Goal: Book appointment/travel/reservation

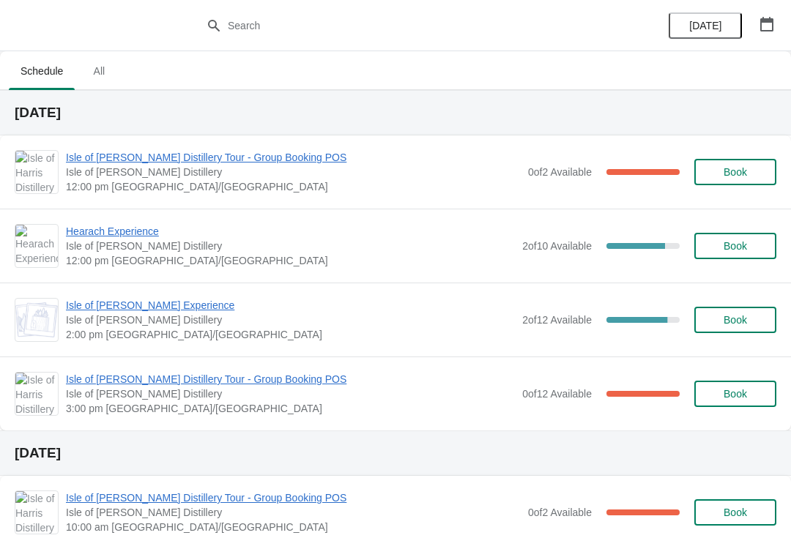
click at [196, 162] on span "Isle of [PERSON_NAME] Distillery Tour - Group Booking POS" at bounding box center [293, 157] width 455 height 15
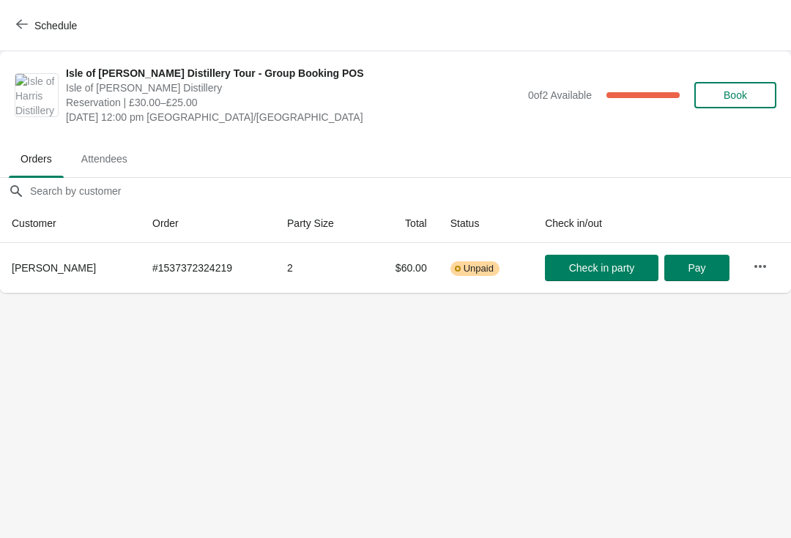
click at [32, 23] on span "Schedule" at bounding box center [48, 25] width 58 height 14
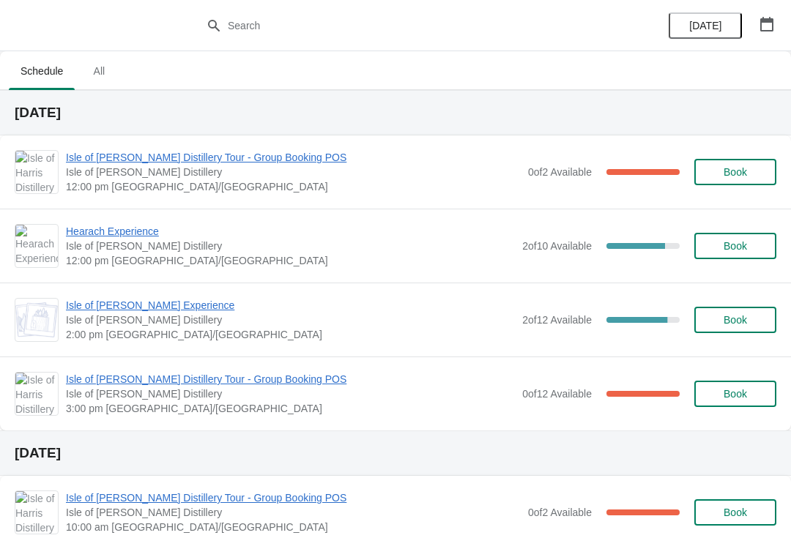
click at [140, 225] on span "Hearach Experience" at bounding box center [290, 231] width 449 height 15
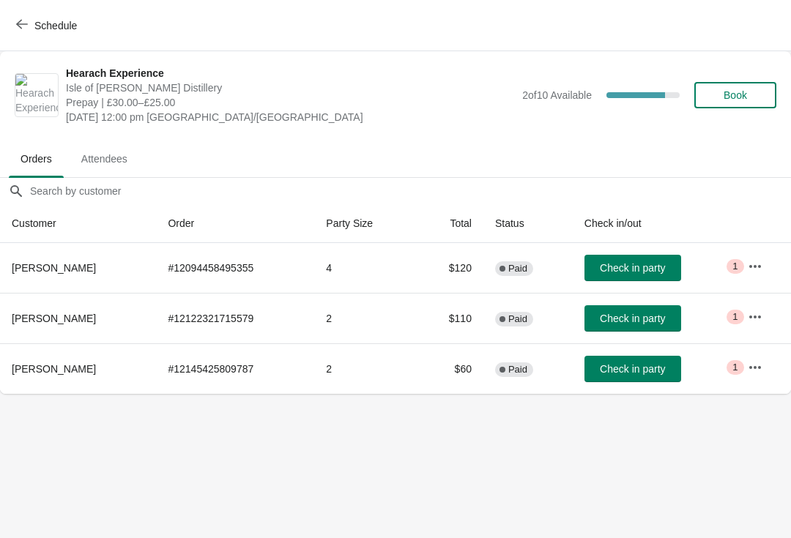
click at [20, 27] on icon "button" at bounding box center [22, 25] width 12 height 10
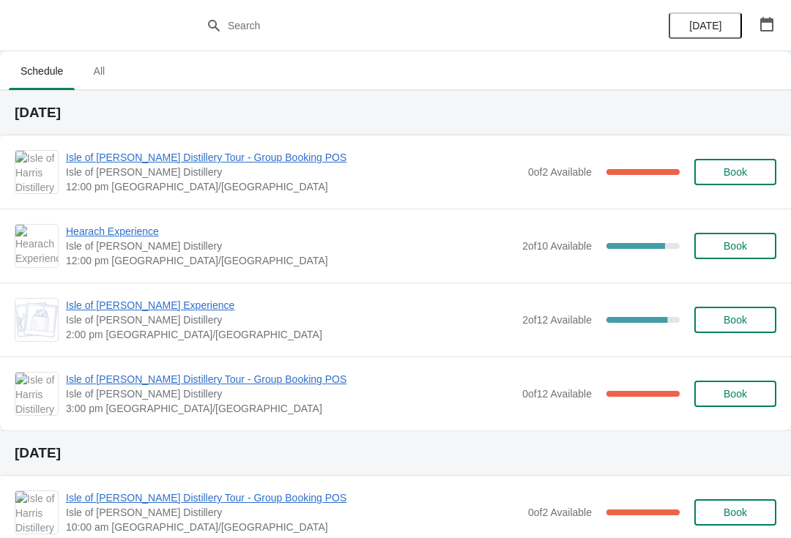
click at [176, 157] on span "Isle of [PERSON_NAME] Distillery Tour - Group Booking POS" at bounding box center [293, 157] width 455 height 15
click at [213, 163] on span "Isle of [PERSON_NAME] Distillery Tour - Group Booking POS" at bounding box center [293, 157] width 455 height 15
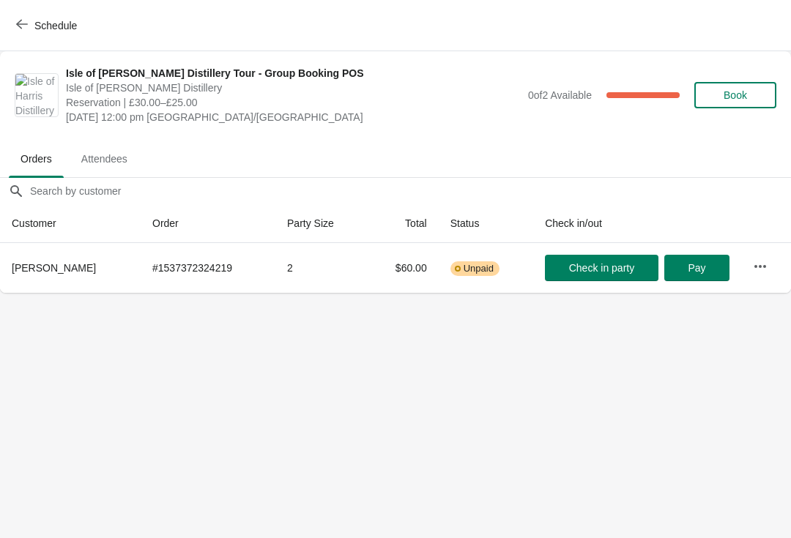
click at [24, 20] on icon "button" at bounding box center [22, 24] width 12 height 12
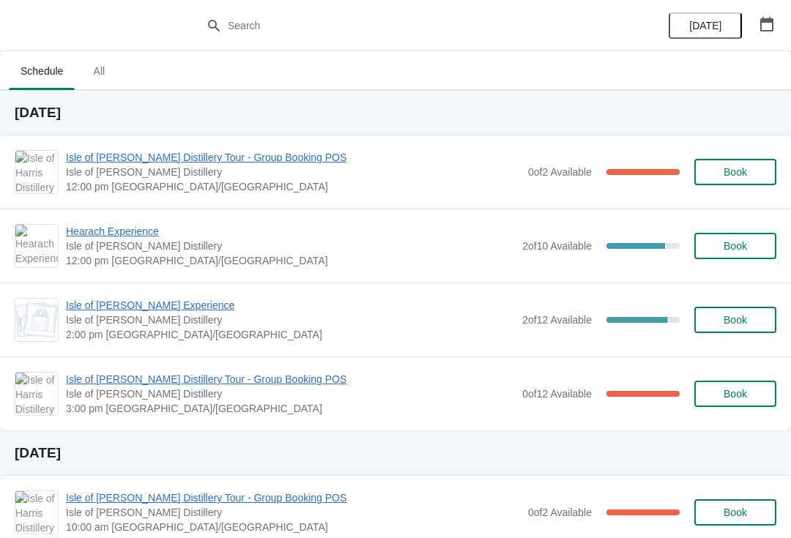
click at [172, 235] on span "Hearach Experience" at bounding box center [290, 231] width 449 height 15
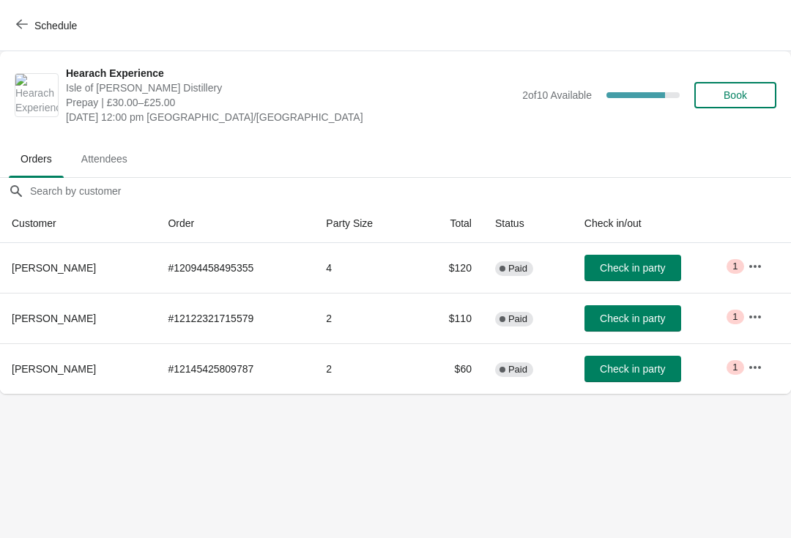
click at [632, 264] on span "Check in party" at bounding box center [632, 268] width 65 height 12
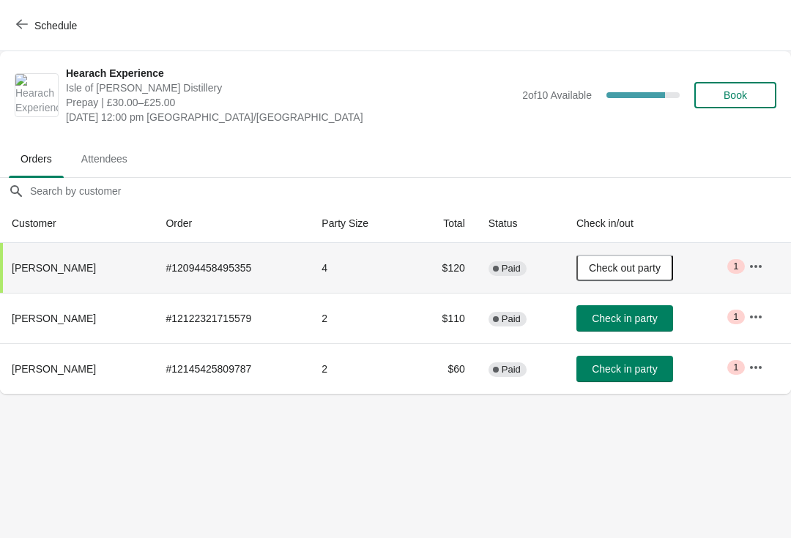
click at [25, 24] on icon "button" at bounding box center [22, 25] width 12 height 10
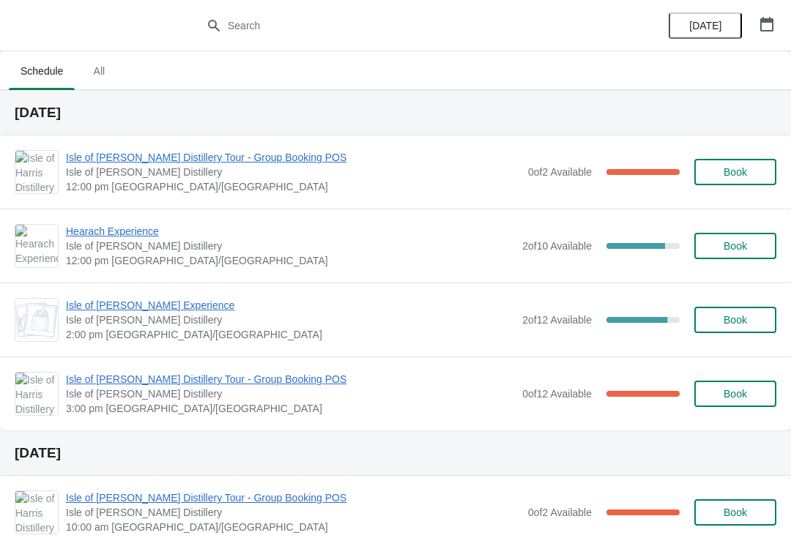
click at [158, 308] on span "Isle of [PERSON_NAME] Experience" at bounding box center [290, 305] width 449 height 15
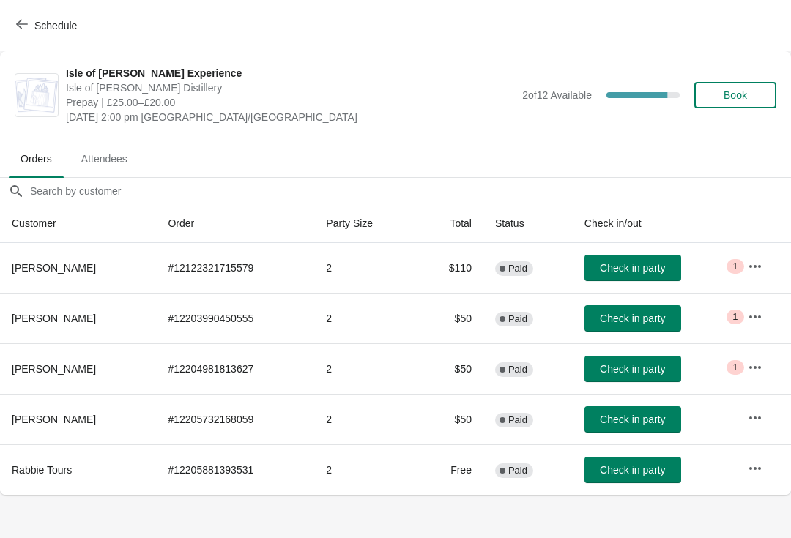
click at [28, 23] on span "Schedule" at bounding box center [48, 25] width 58 height 14
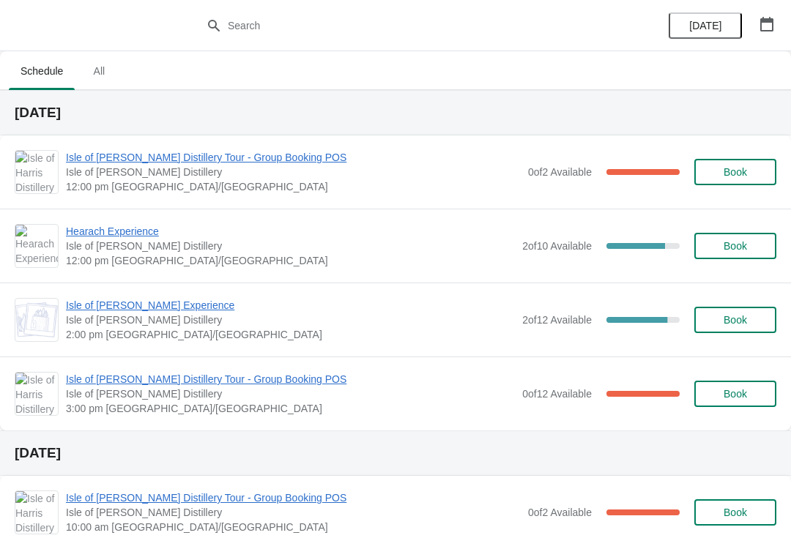
click at [133, 231] on span "Hearach Experience" at bounding box center [290, 231] width 449 height 15
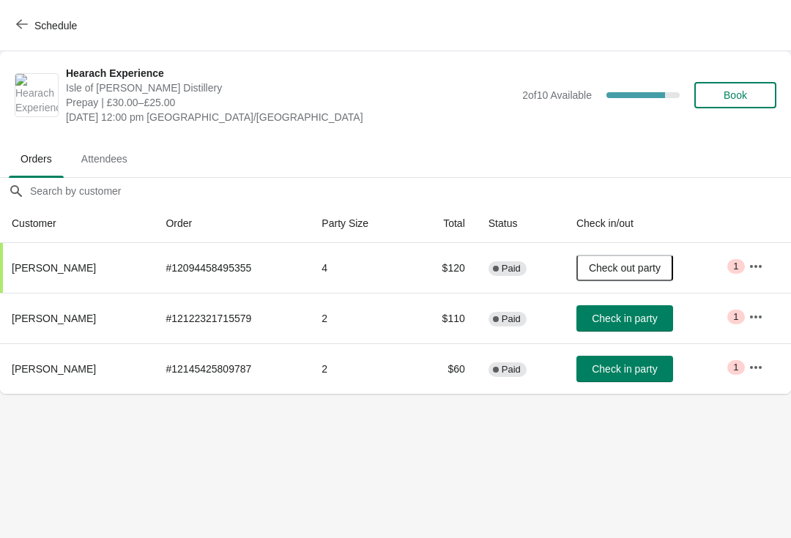
click at [22, 21] on icon "button" at bounding box center [22, 24] width 12 height 12
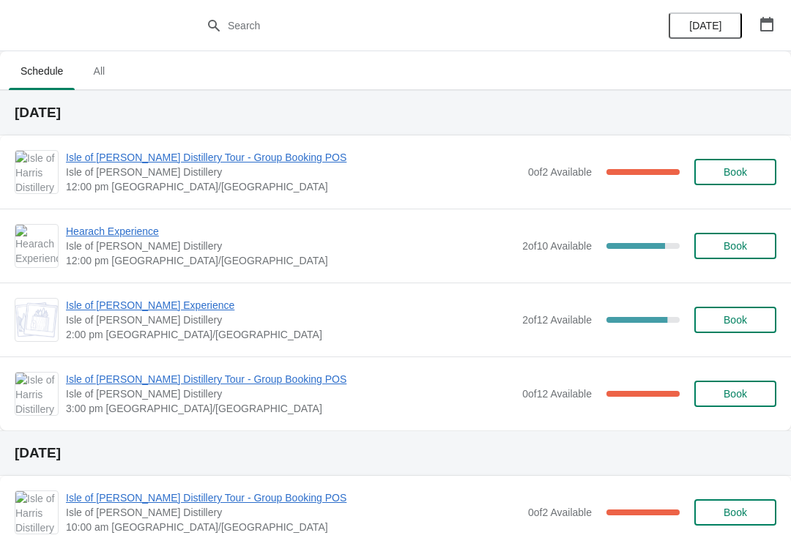
click at [190, 303] on span "Isle of [PERSON_NAME] Experience" at bounding box center [290, 305] width 449 height 15
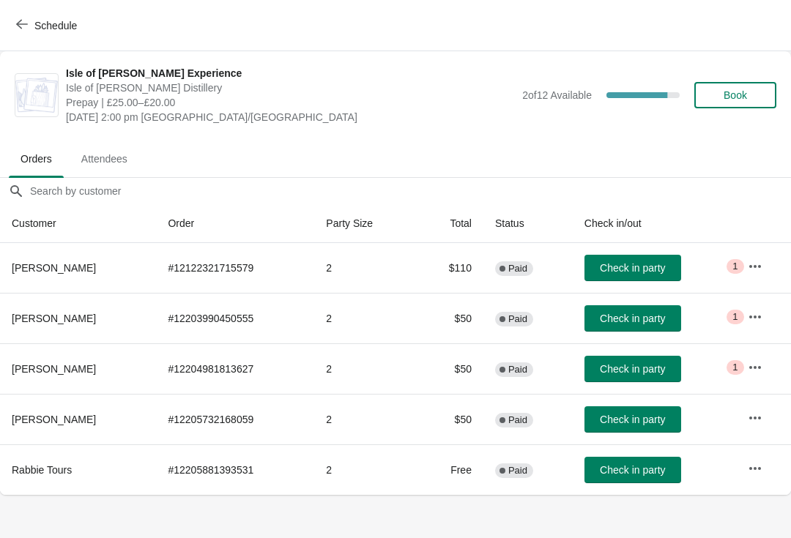
click at [12, 20] on button "Schedule" at bounding box center [47, 25] width 81 height 26
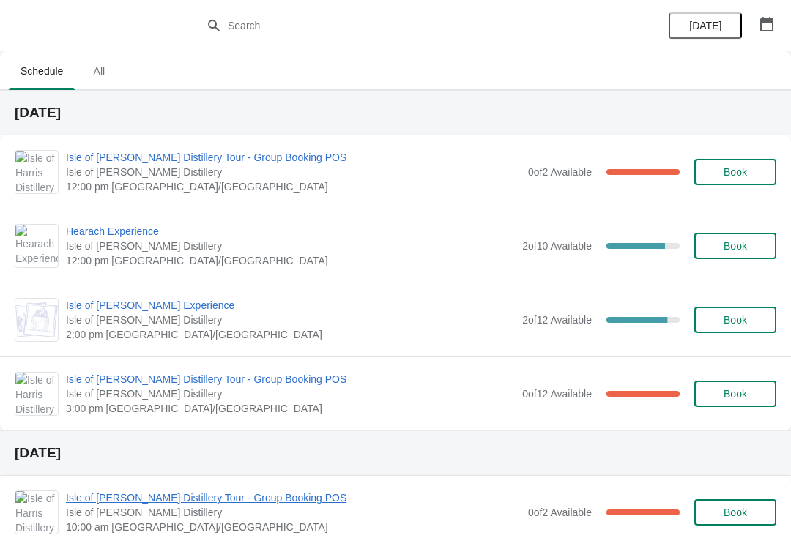
click at [190, 305] on span "Isle of [PERSON_NAME] Experience" at bounding box center [290, 305] width 449 height 15
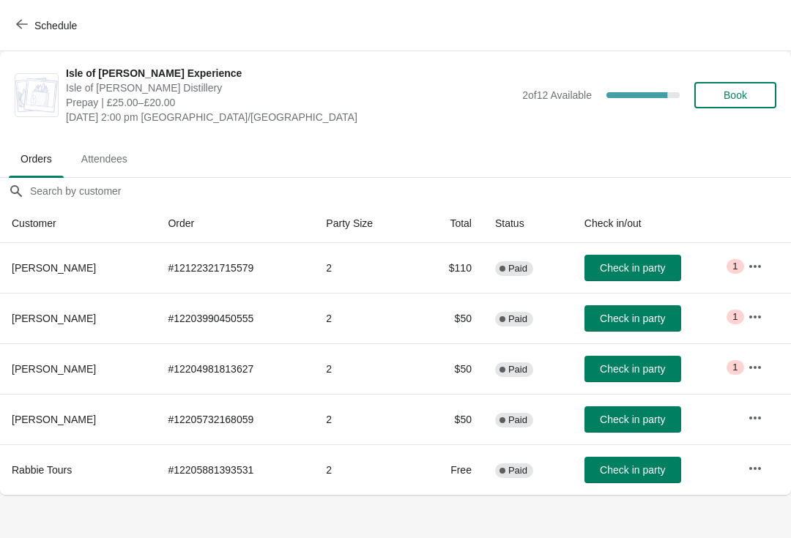
click at [24, 23] on icon "button" at bounding box center [22, 24] width 12 height 12
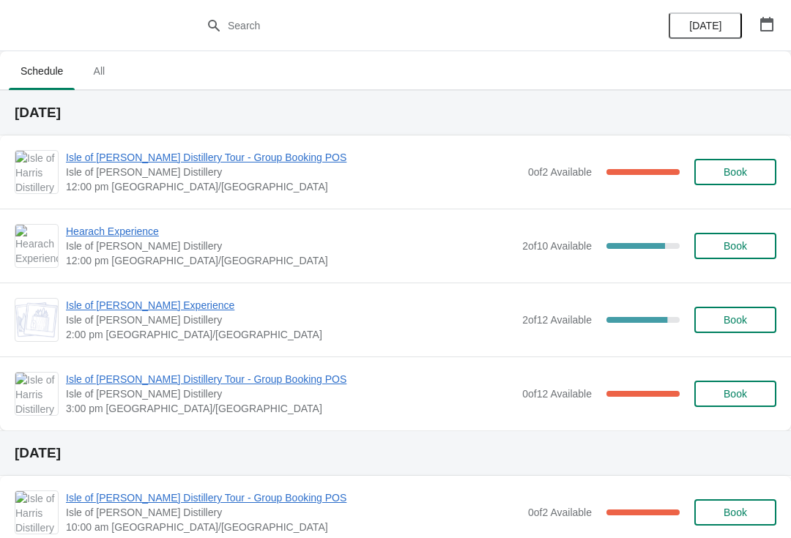
click at [148, 230] on span "Hearach Experience" at bounding box center [290, 231] width 449 height 15
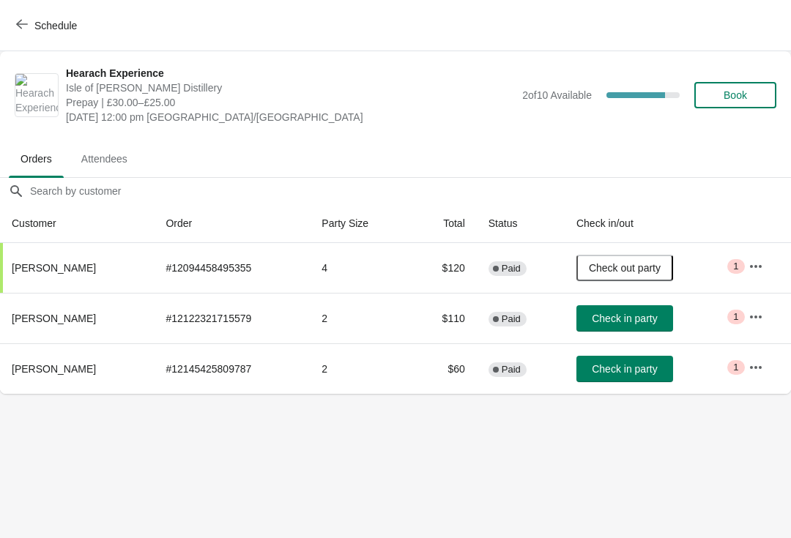
click at [1, 23] on div "Schedule" at bounding box center [395, 25] width 791 height 51
click at [23, 15] on button "Schedule" at bounding box center [47, 25] width 81 height 26
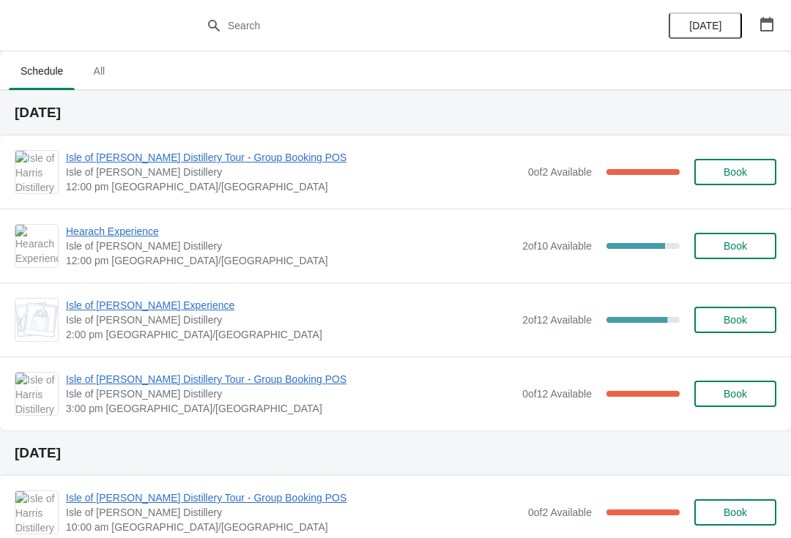
click at [86, 157] on span "Isle of [PERSON_NAME] Distillery Tour - Group Booking POS" at bounding box center [293, 157] width 455 height 15
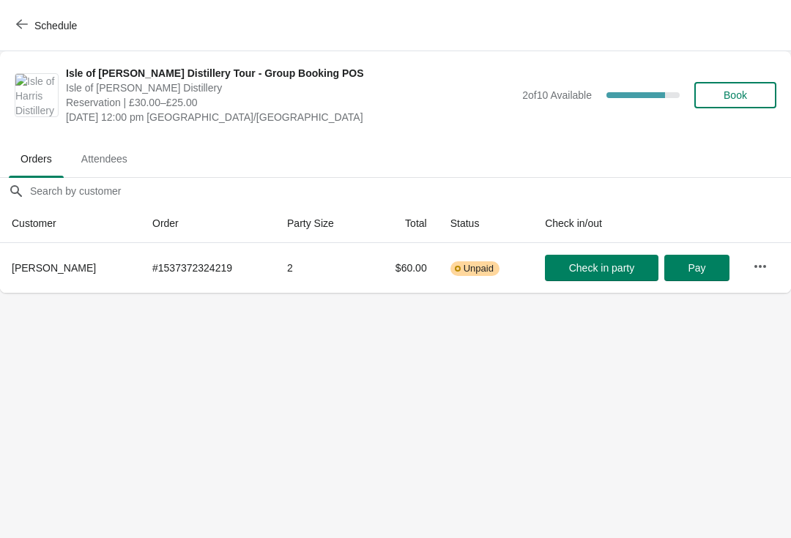
click at [9, 23] on button "Schedule" at bounding box center [47, 25] width 81 height 26
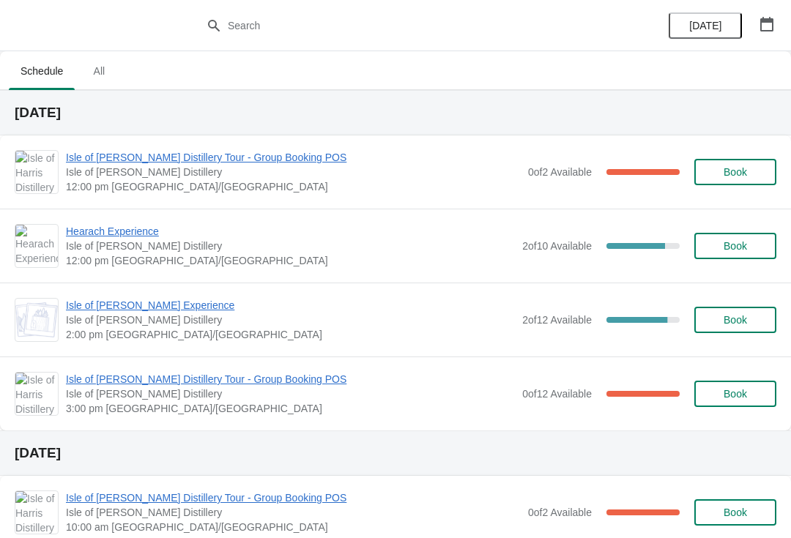
click at [93, 310] on span "Isle of [PERSON_NAME] Experience" at bounding box center [290, 305] width 449 height 15
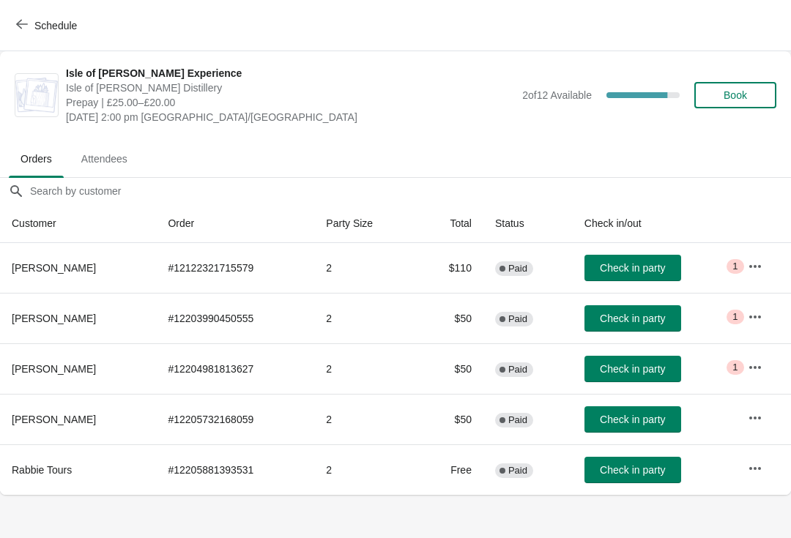
click at [18, 38] on button "Schedule" at bounding box center [47, 25] width 81 height 26
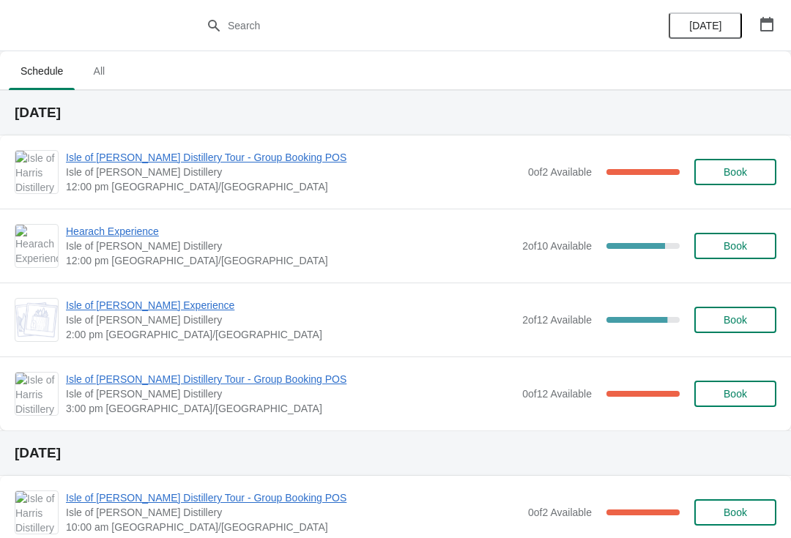
click at [94, 237] on span "Hearach Experience" at bounding box center [290, 231] width 449 height 15
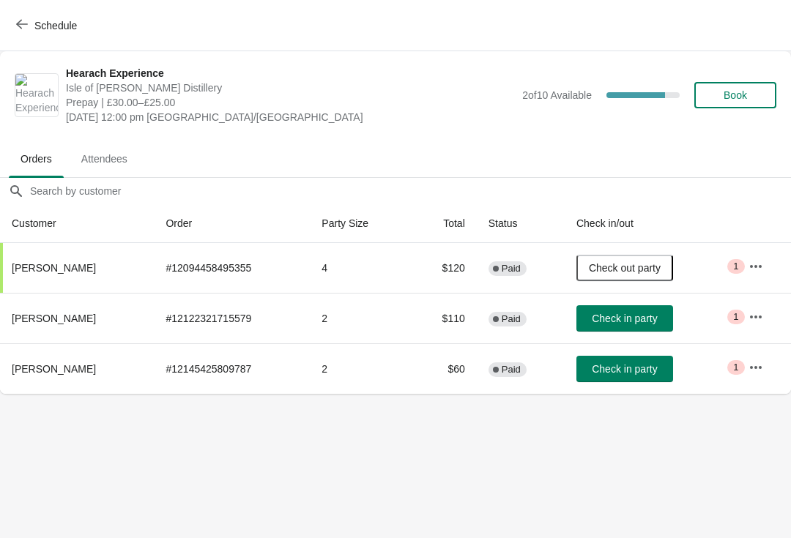
click at [25, 21] on icon "button" at bounding box center [22, 24] width 12 height 12
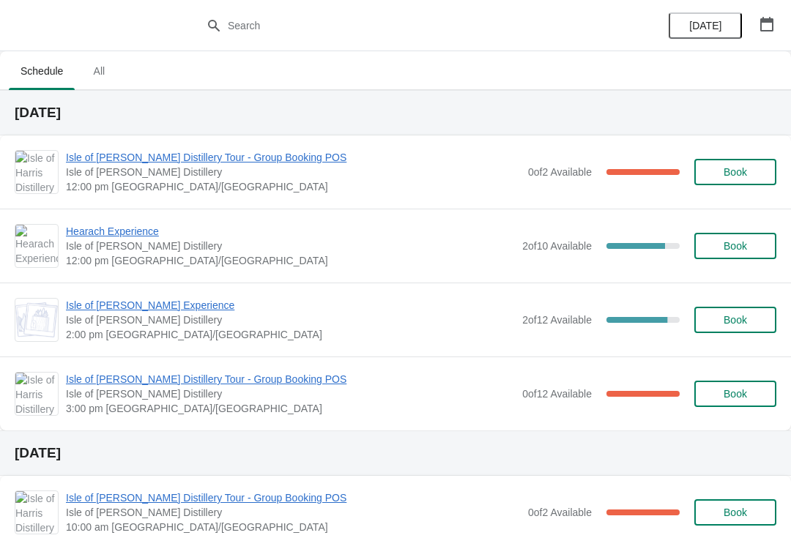
click at [124, 162] on span "Isle of [PERSON_NAME] Distillery Tour - Group Booking POS" at bounding box center [293, 157] width 455 height 15
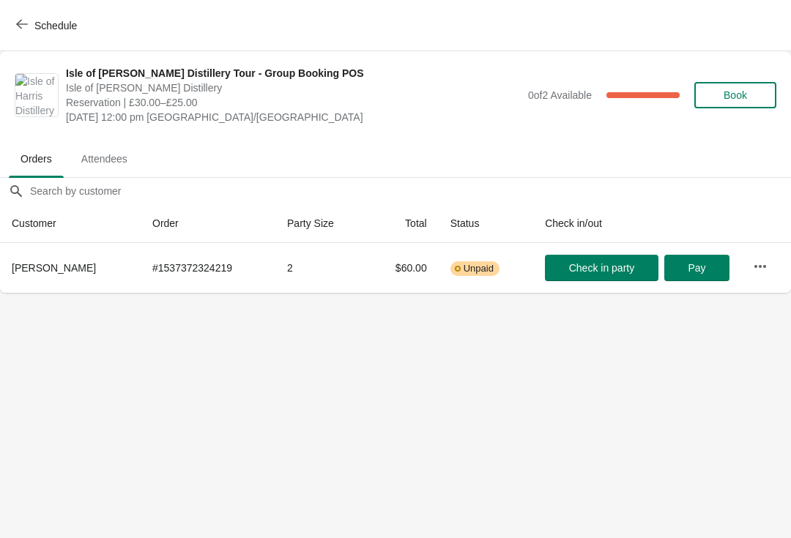
click at [26, 18] on button "Schedule" at bounding box center [47, 25] width 81 height 26
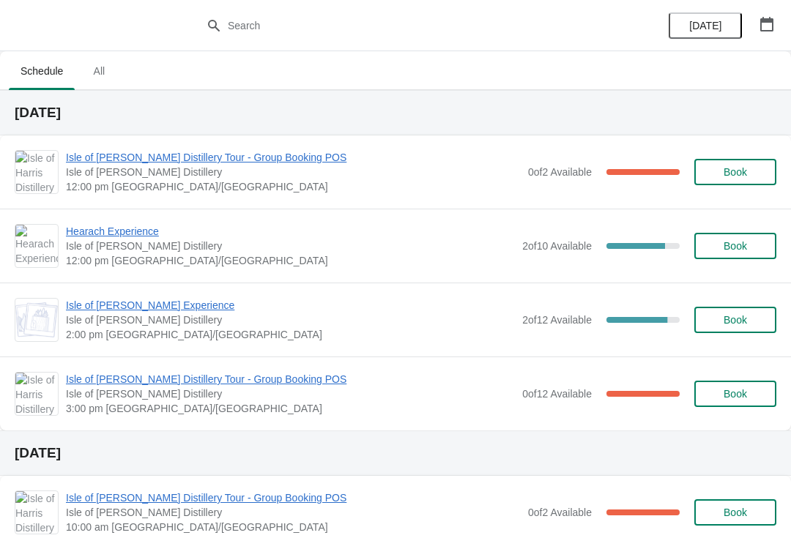
click at [169, 236] on span "Hearach Experience" at bounding box center [290, 231] width 449 height 15
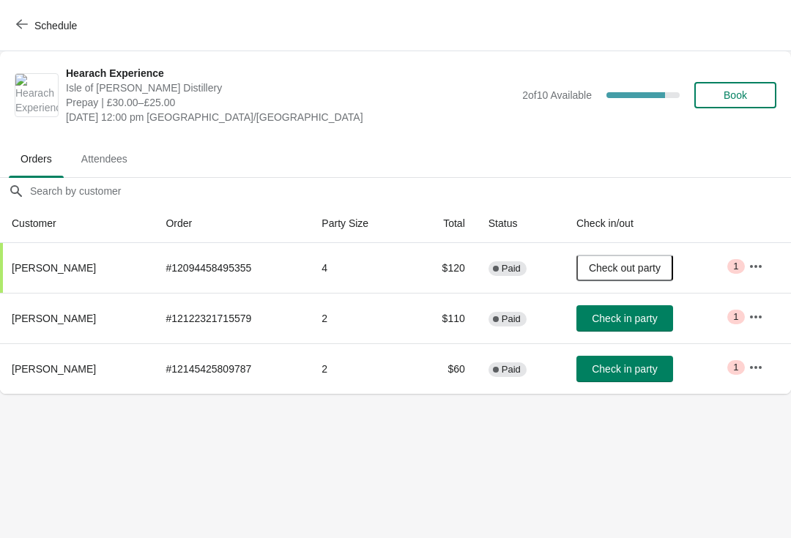
click at [618, 331] on button "Check in party" at bounding box center [624, 318] width 97 height 26
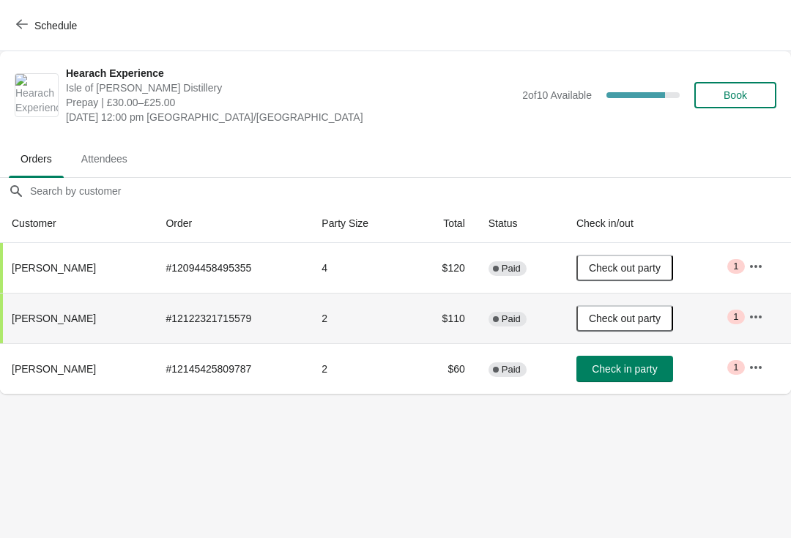
click at [634, 380] on button "Check in party" at bounding box center [624, 369] width 97 height 26
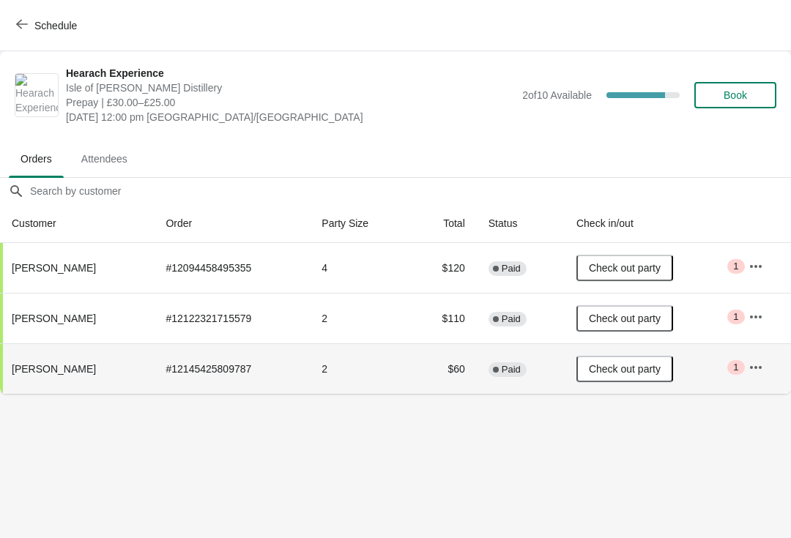
click at [42, 30] on span "Schedule" at bounding box center [55, 26] width 42 height 12
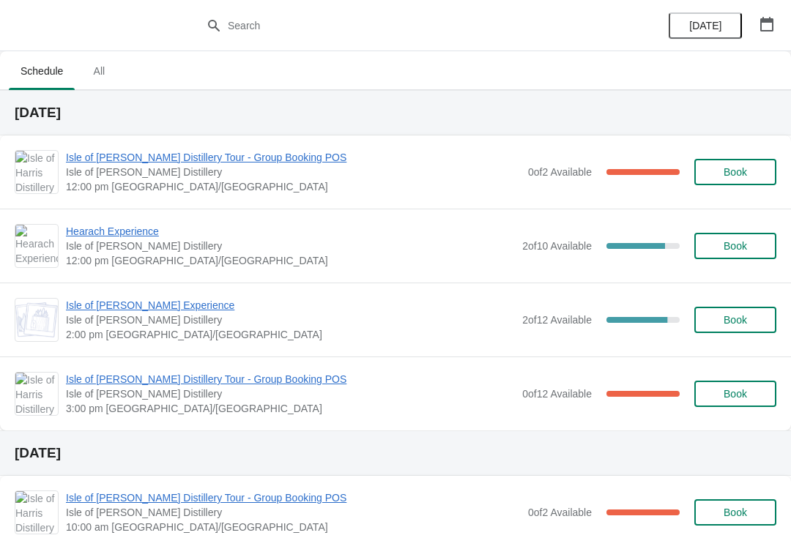
click at [116, 163] on span "Isle of [PERSON_NAME] Distillery Tour - Group Booking POS" at bounding box center [293, 157] width 455 height 15
click at [143, 159] on span "Isle of [PERSON_NAME] Distillery Tour - Group Booking POS" at bounding box center [293, 157] width 455 height 15
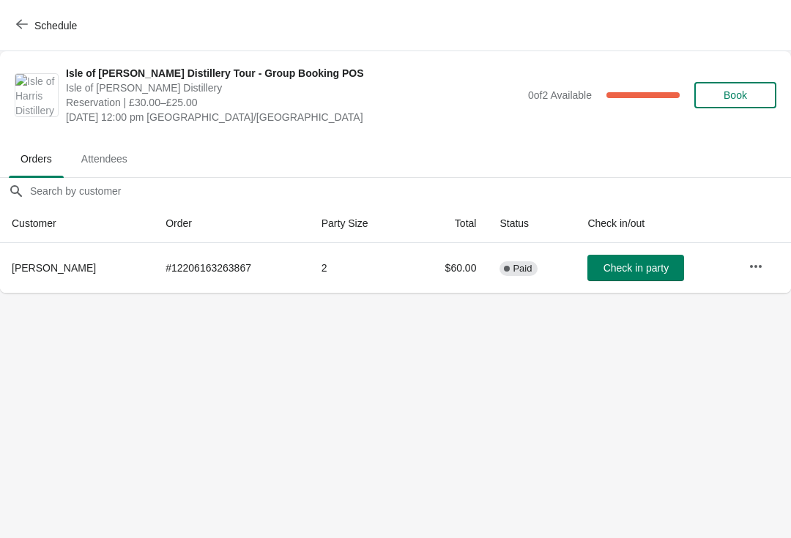
click at [630, 271] on span "Check in party" at bounding box center [635, 268] width 65 height 12
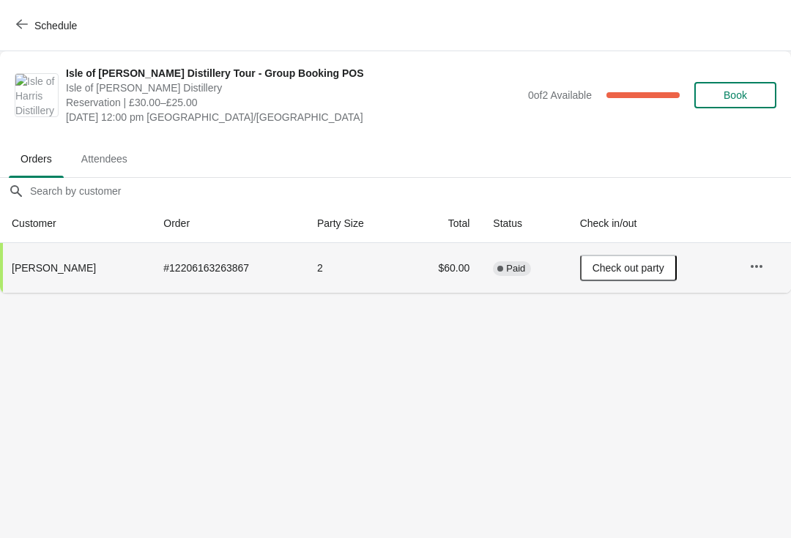
click at [39, 23] on span "Schedule" at bounding box center [55, 26] width 42 height 12
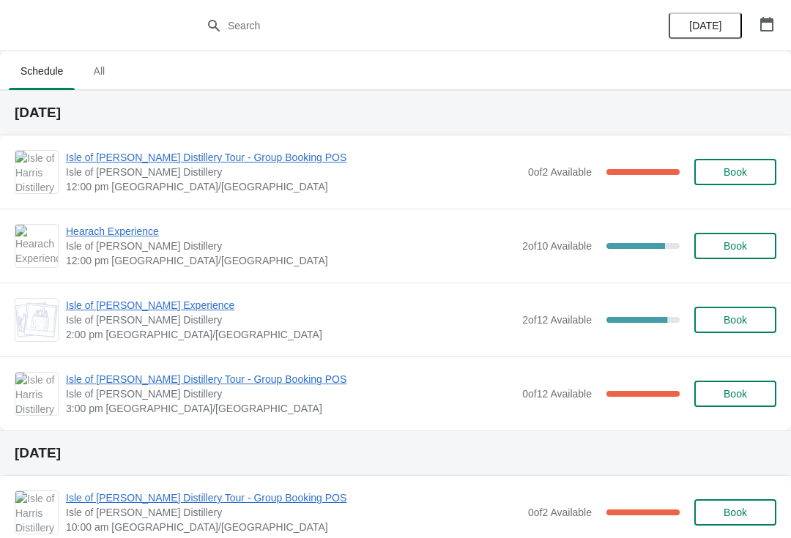
click at [149, 227] on span "Hearach Experience" at bounding box center [290, 231] width 449 height 15
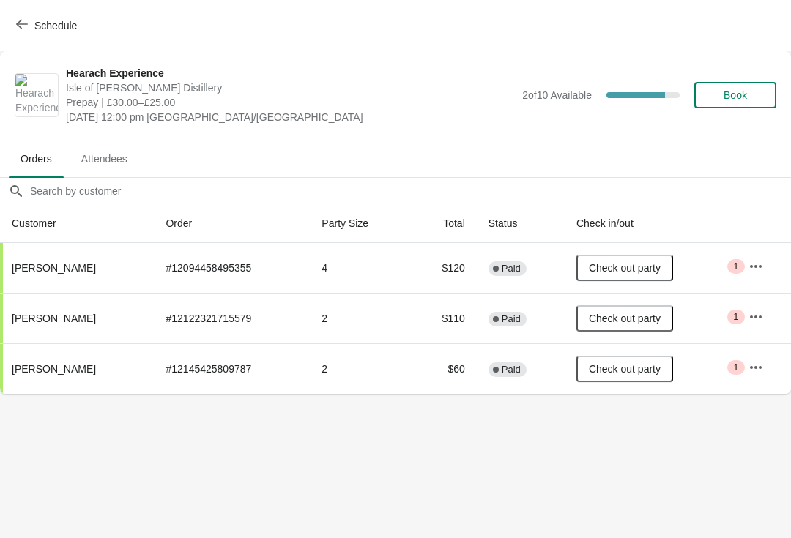
click at [49, 23] on span "Schedule" at bounding box center [55, 26] width 42 height 12
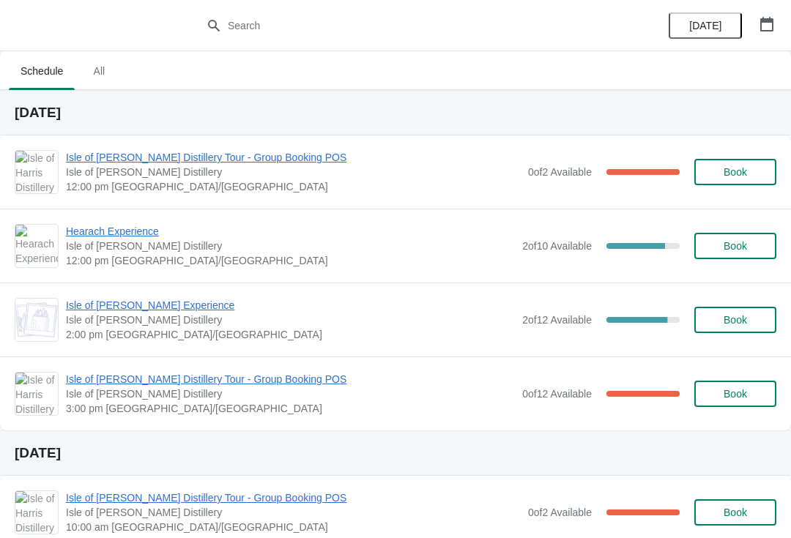
click at [144, 308] on span "Isle of [PERSON_NAME] Experience" at bounding box center [290, 305] width 449 height 15
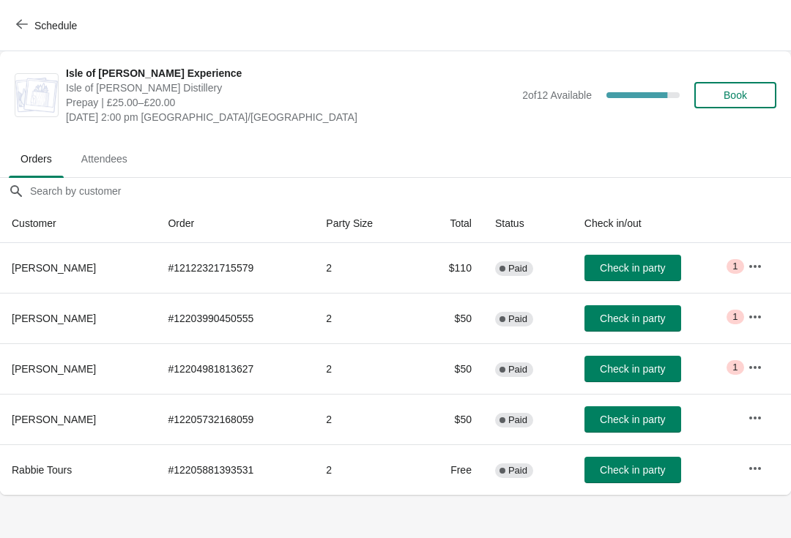
click at [40, 38] on button "Schedule" at bounding box center [47, 25] width 81 height 26
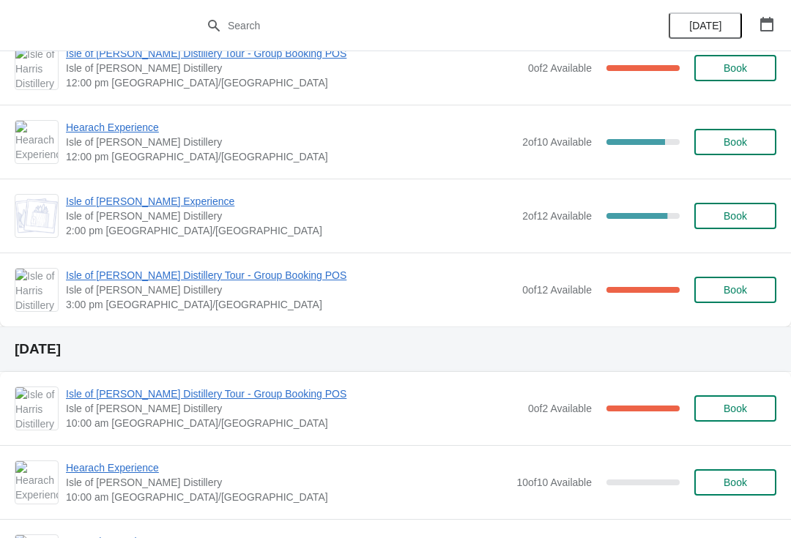
scroll to position [269, 0]
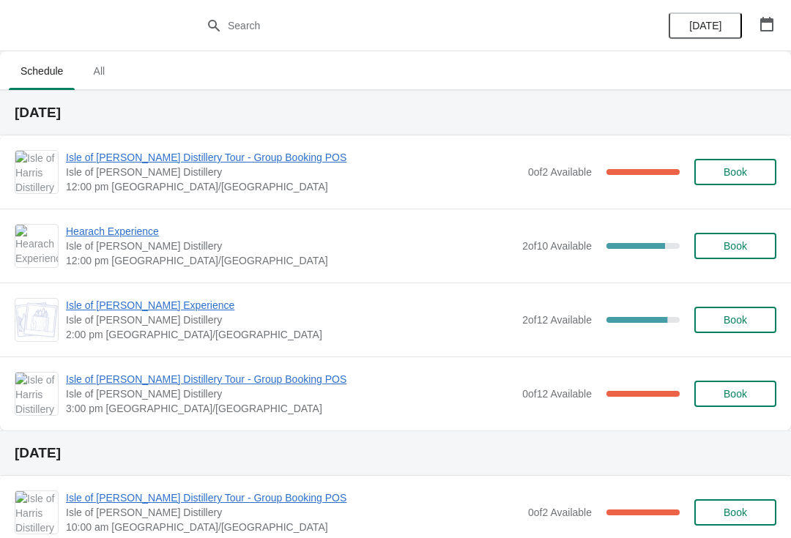
click at [137, 227] on span "Hearach Experience" at bounding box center [290, 231] width 449 height 15
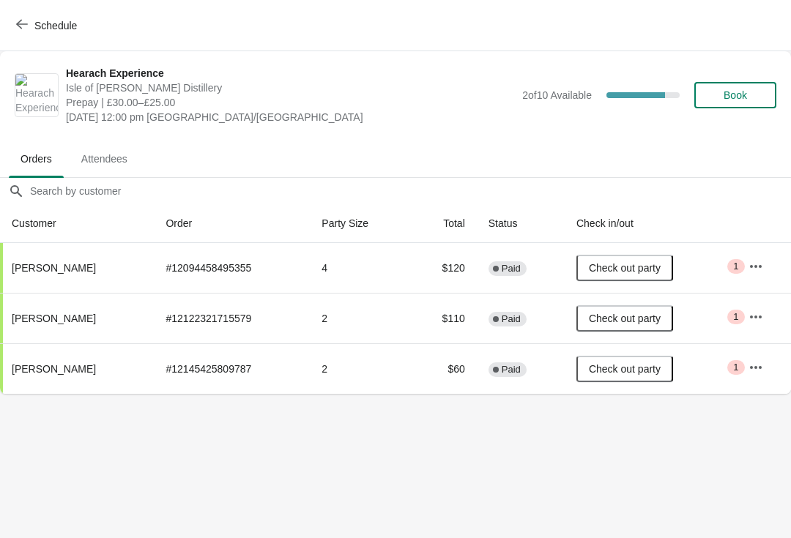
click at [12, 31] on button "Schedule" at bounding box center [47, 25] width 81 height 26
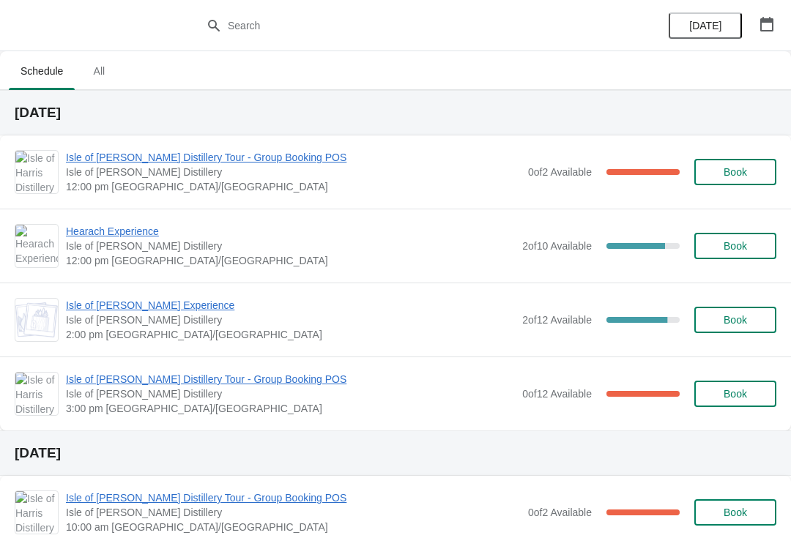
click at [140, 235] on span "Hearach Experience" at bounding box center [290, 231] width 449 height 15
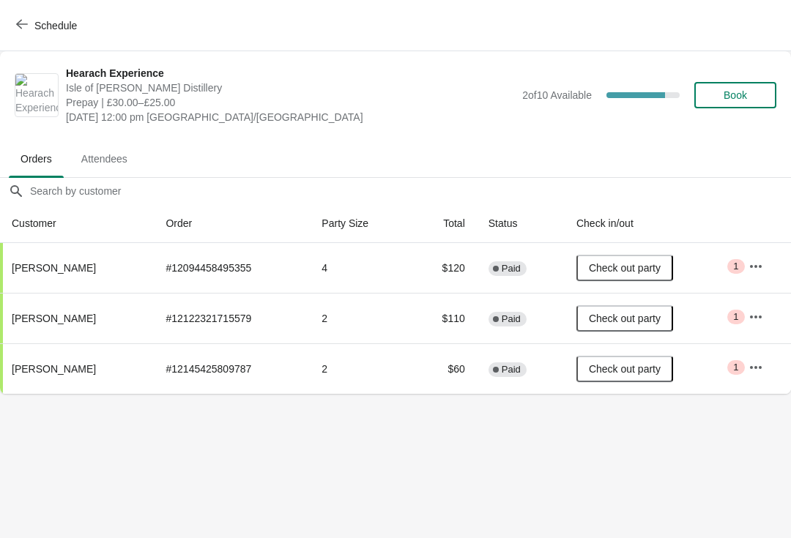
click at [29, 24] on span "Schedule" at bounding box center [48, 25] width 58 height 14
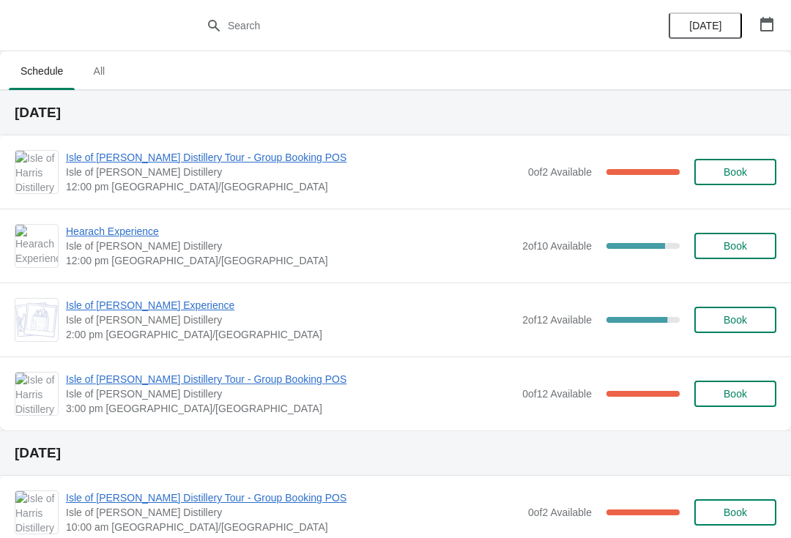
click at [283, 163] on span "Isle of [PERSON_NAME] Distillery Tour - Group Booking POS" at bounding box center [293, 157] width 455 height 15
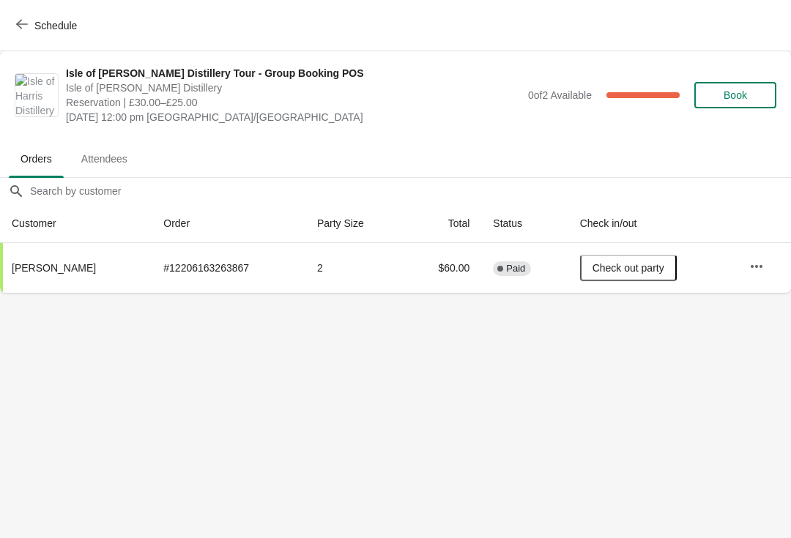
click at [60, 36] on button "Schedule" at bounding box center [47, 25] width 81 height 26
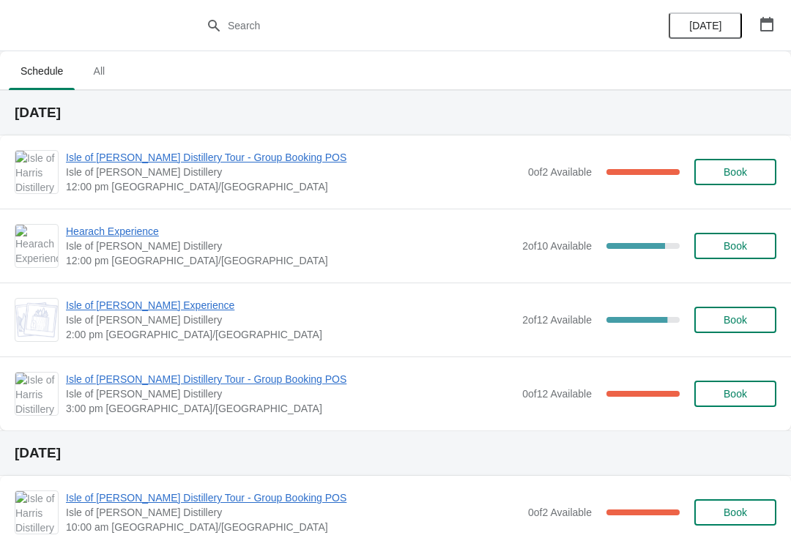
click at [130, 238] on span "Hearach Experience" at bounding box center [290, 231] width 449 height 15
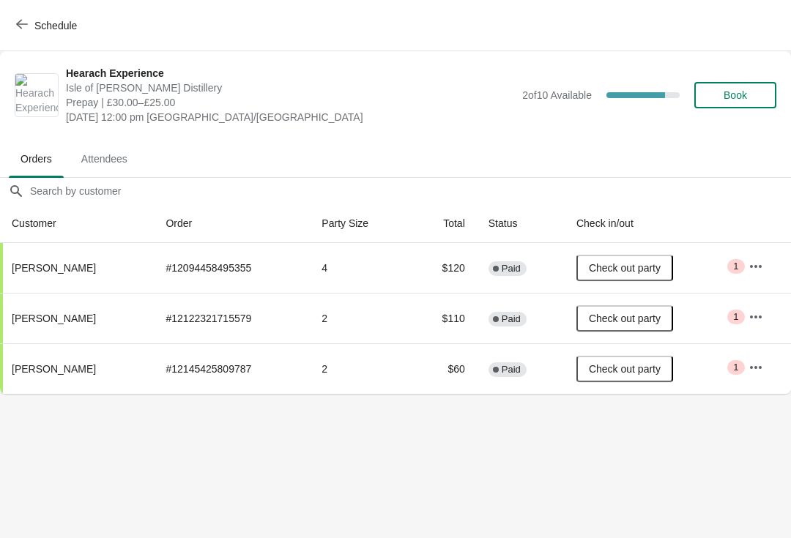
click at [47, 32] on button "Schedule" at bounding box center [47, 25] width 81 height 26
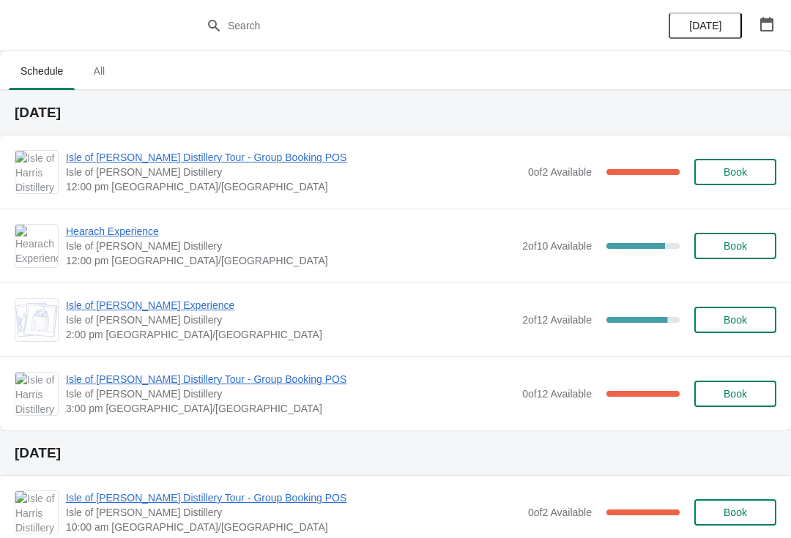
click at [85, 164] on span "Isle of [PERSON_NAME] Distillery Tour - Group Booking POS" at bounding box center [293, 157] width 455 height 15
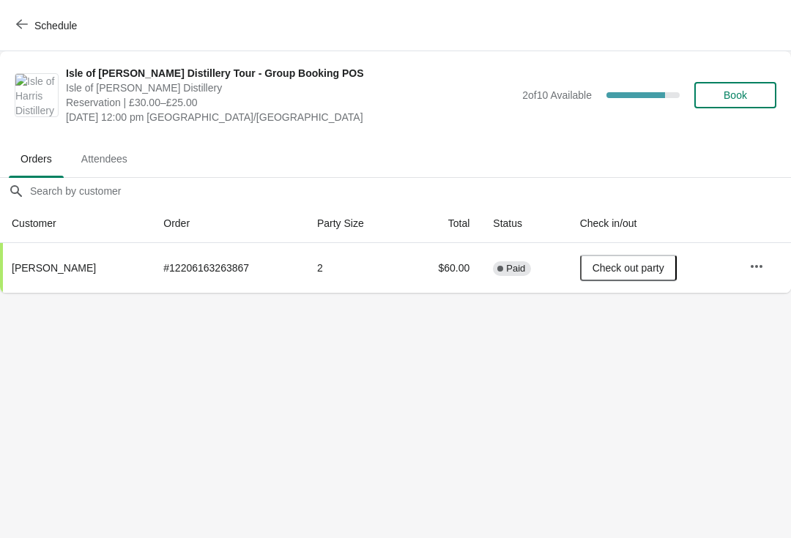
click at [29, 15] on button "Schedule" at bounding box center [47, 25] width 81 height 26
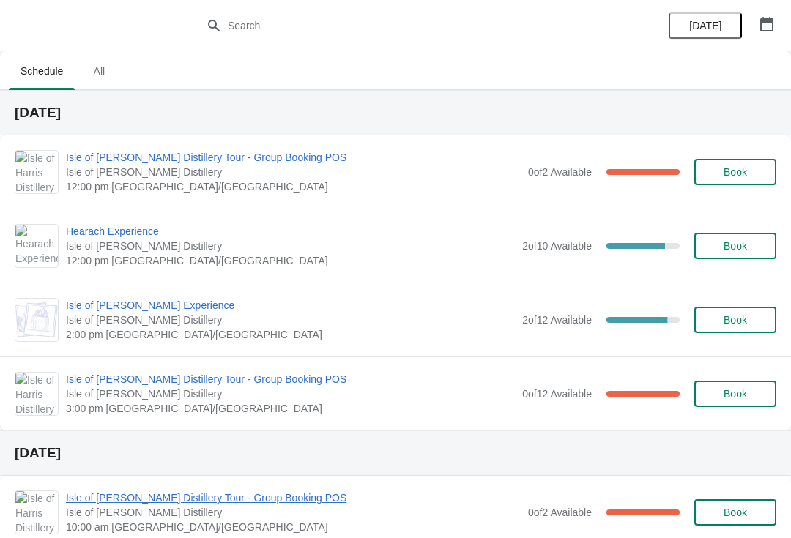
click at [124, 376] on span "Isle of [PERSON_NAME] Distillery Tour - Group Booking POS" at bounding box center [290, 379] width 449 height 15
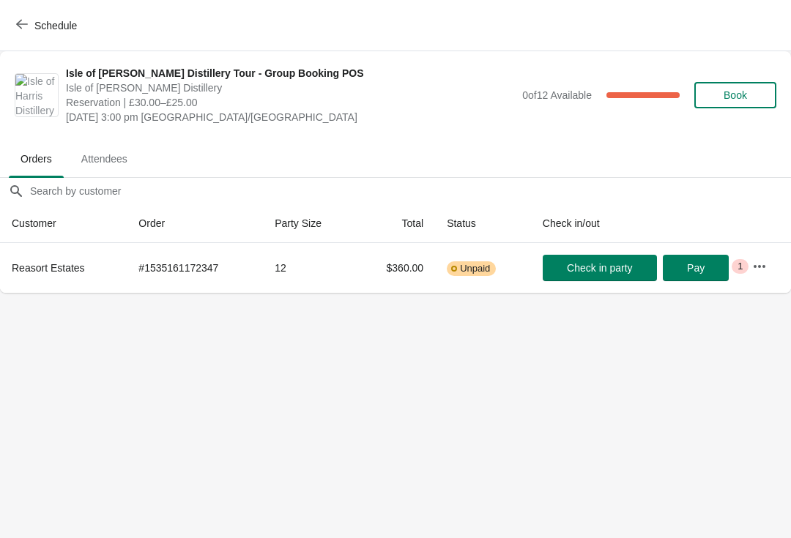
click at [47, 32] on button "Schedule" at bounding box center [47, 25] width 81 height 26
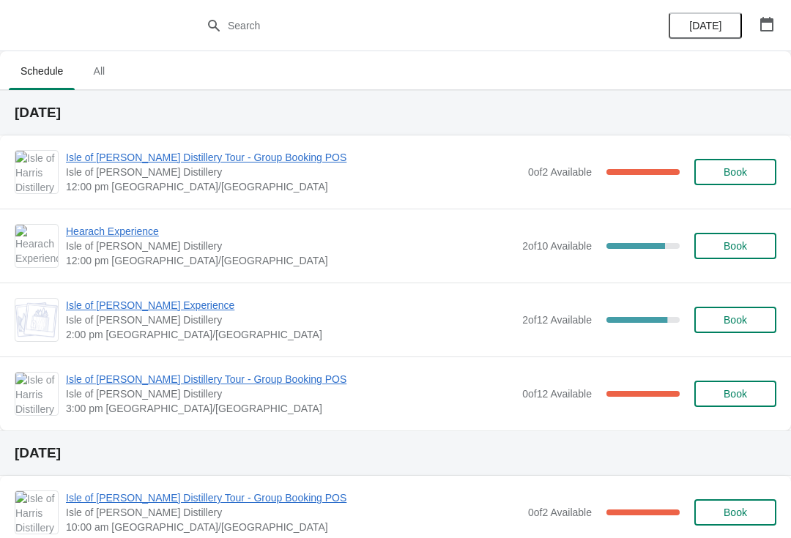
click at [159, 384] on span "Isle of [PERSON_NAME] Distillery Tour - Group Booking POS" at bounding box center [290, 379] width 449 height 15
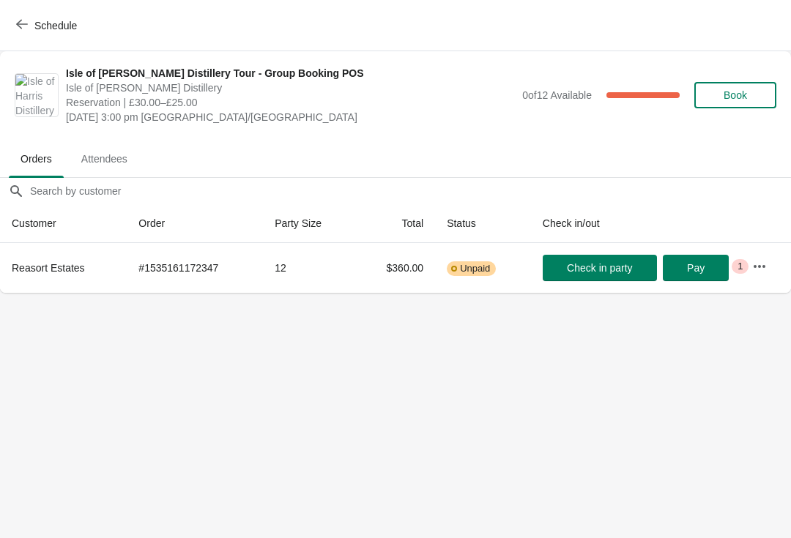
click at [45, 25] on span "Schedule" at bounding box center [55, 26] width 42 height 12
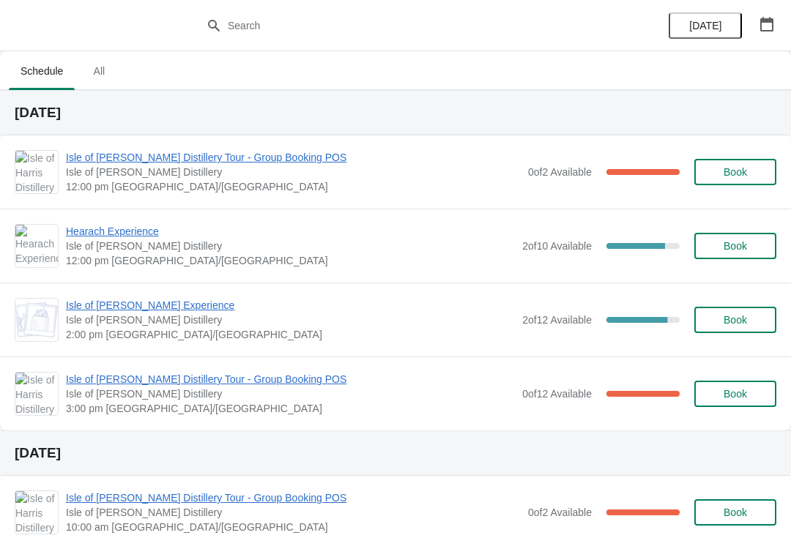
click at [124, 305] on span "Isle of [PERSON_NAME] Experience" at bounding box center [290, 305] width 449 height 15
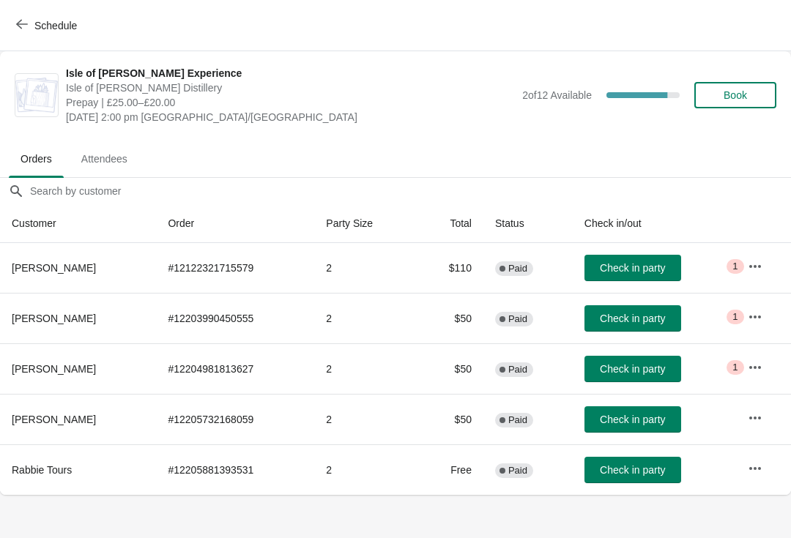
click at [64, 12] on button "Schedule" at bounding box center [47, 25] width 81 height 26
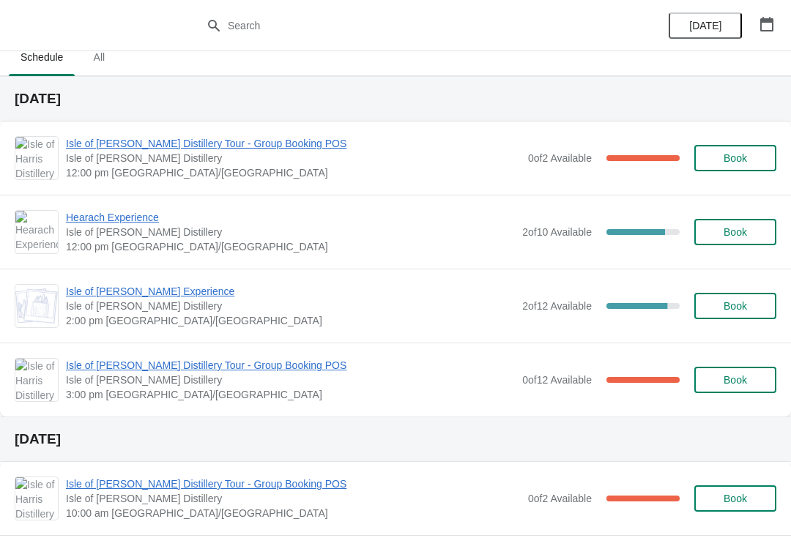
scroll to position [26, 0]
